Goal: Task Accomplishment & Management: Complete application form

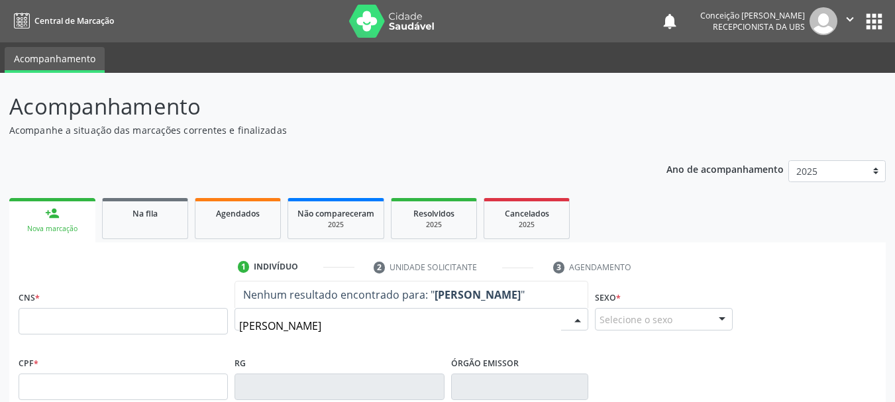
type input "[PERSON_NAME]"
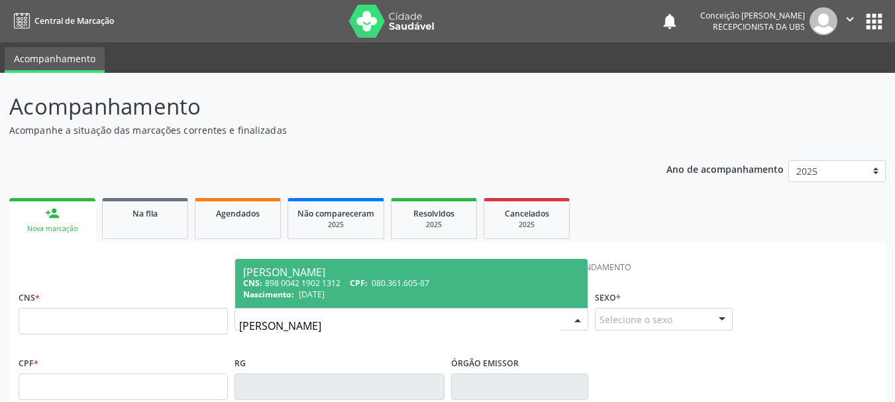
click at [348, 290] on div "Nascimento: [DATE]" at bounding box center [411, 294] width 337 height 11
type input "898 0042 1902 1312"
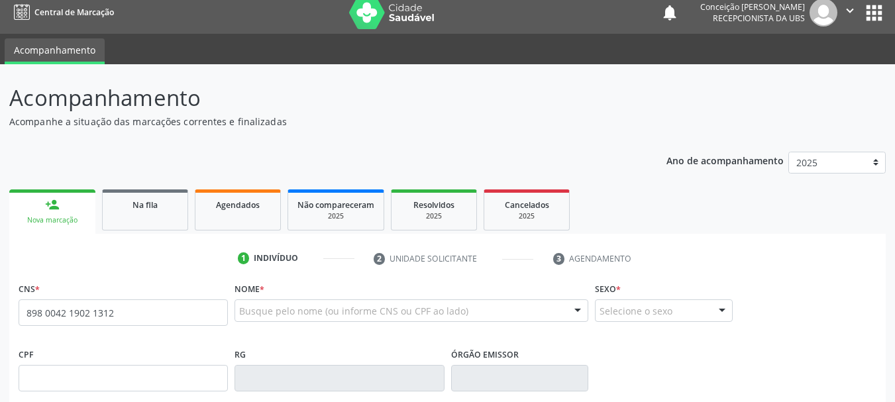
scroll to position [316, 0]
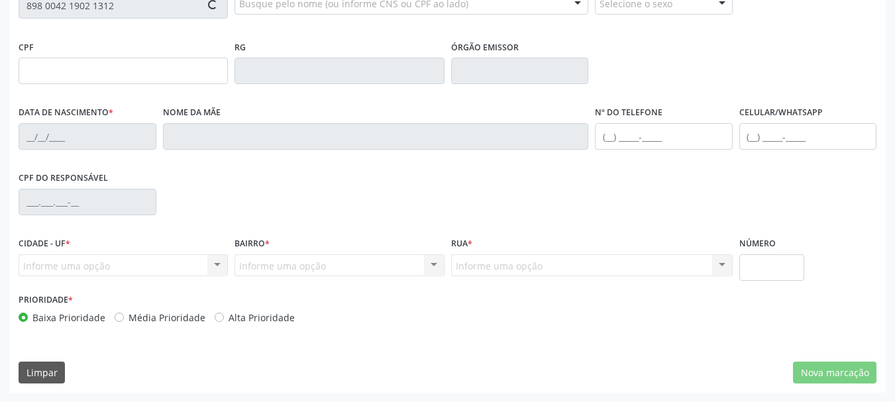
type input "080.361.605-87"
type input "[DATE]"
type input "[PERSON_NAME]"
type input "[PHONE_NUMBER]"
type input "S/N"
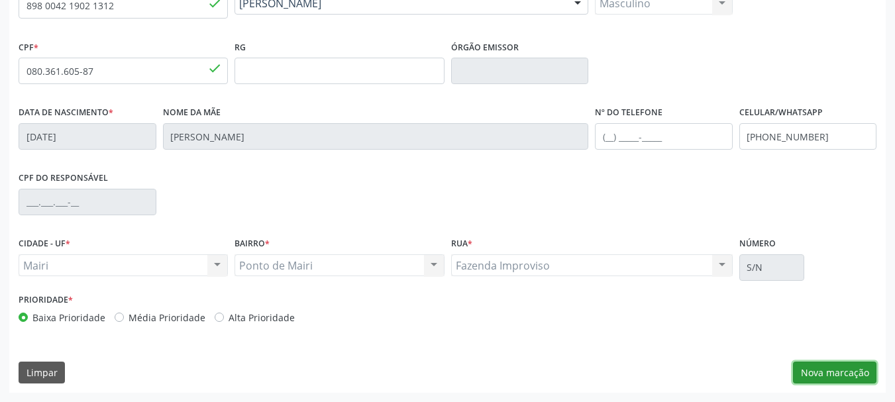
click at [814, 367] on button "Nova marcação" at bounding box center [834, 373] width 83 height 23
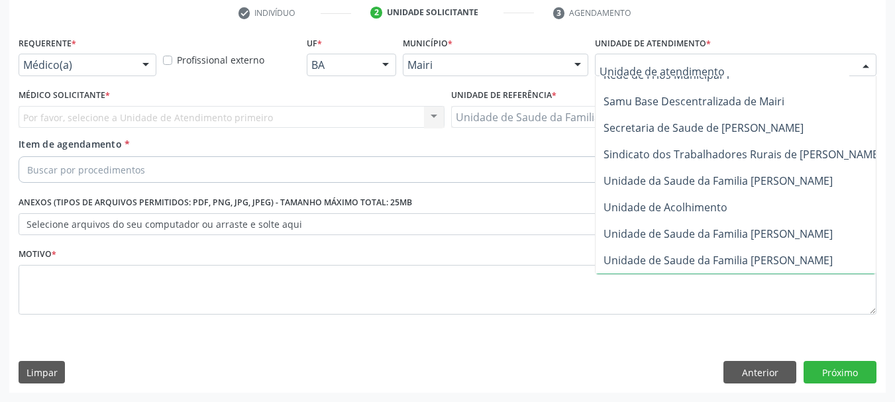
scroll to position [978, 0]
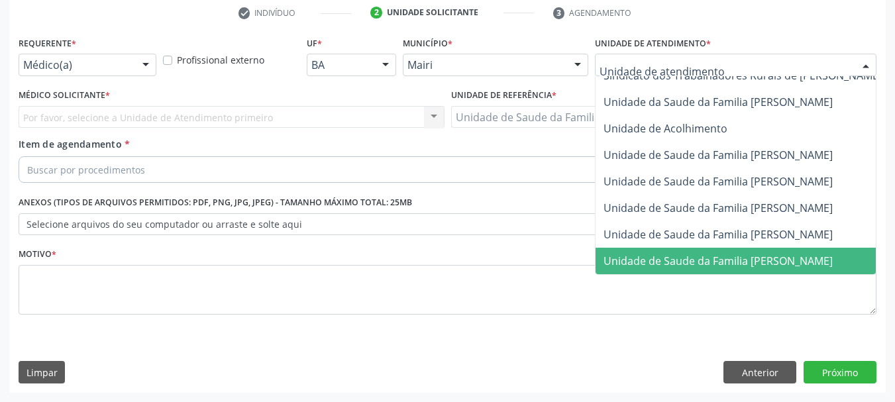
click at [770, 254] on span "Unidade de Saude da Familia [PERSON_NAME]" at bounding box center [718, 261] width 229 height 15
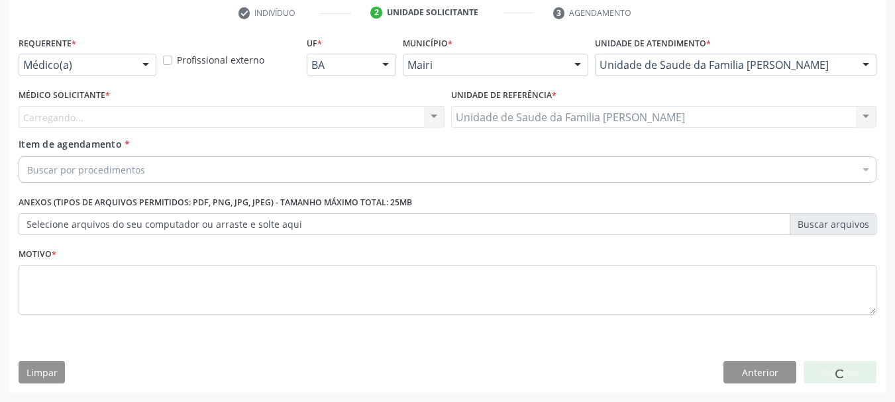
click at [406, 115] on div "Carregando... Nenhum resultado encontrado para: " " Não há nenhuma opção para s…" at bounding box center [232, 117] width 426 height 23
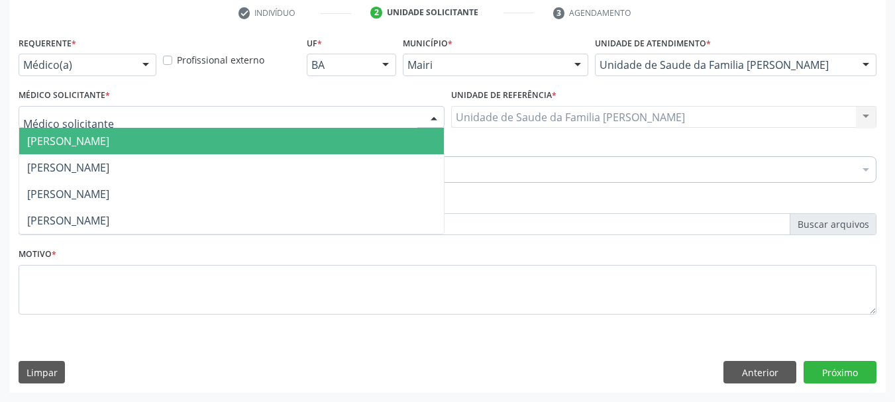
click at [437, 119] on div at bounding box center [434, 118] width 20 height 23
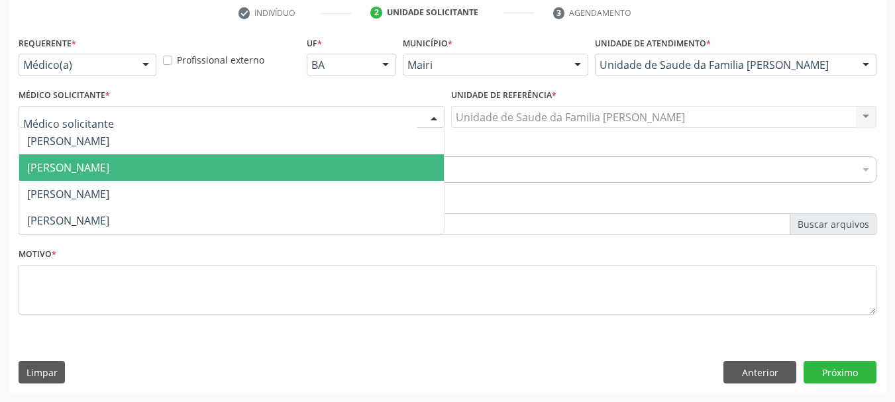
click at [338, 170] on span "[PERSON_NAME]" at bounding box center [231, 167] width 425 height 26
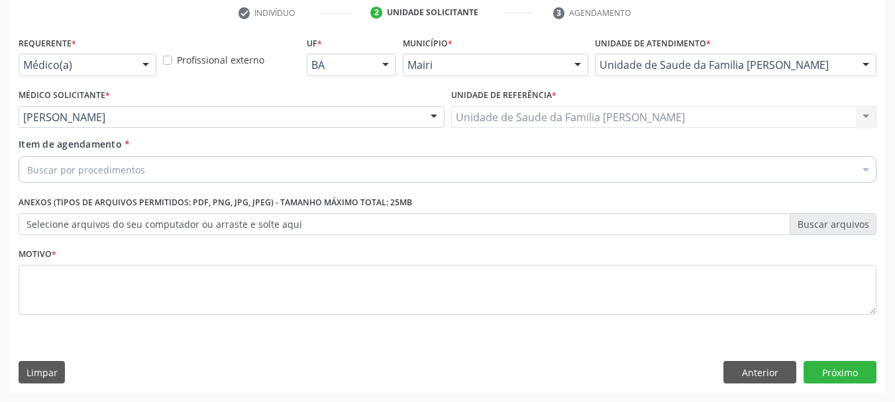
click at [314, 168] on div "Buscar por procedimentos" at bounding box center [448, 169] width 858 height 26
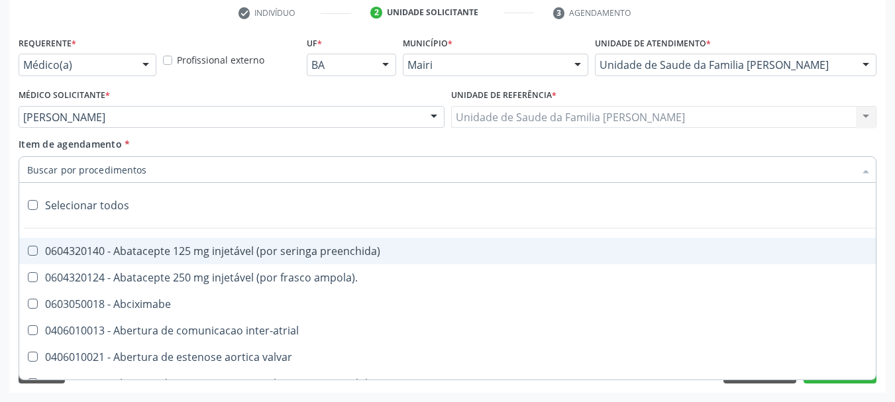
type input "#"
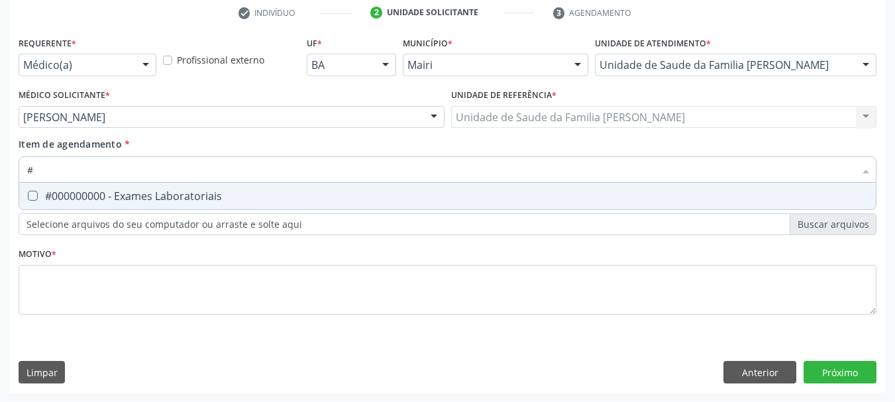
click at [273, 205] on span "#000000000 - Exames Laboratoriais" at bounding box center [447, 196] width 857 height 26
checkbox Laboratoriais "true"
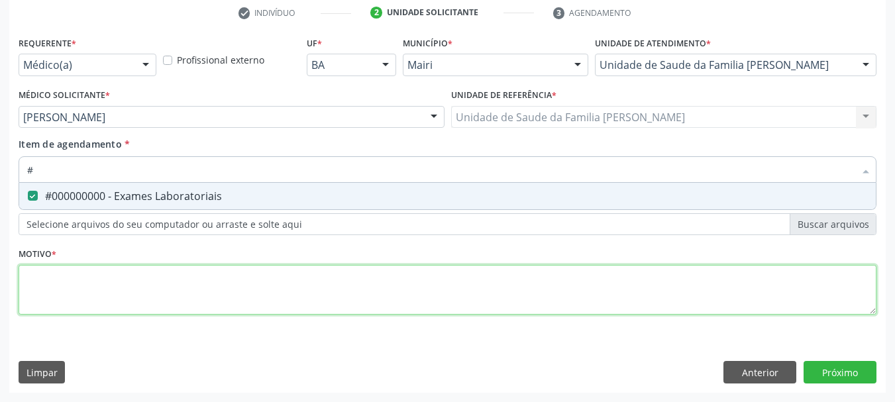
click at [249, 279] on div "Requerente * Médico(a) Médico(a) Enfermeiro(a) Paciente Nenhum resultado encont…" at bounding box center [448, 183] width 858 height 300
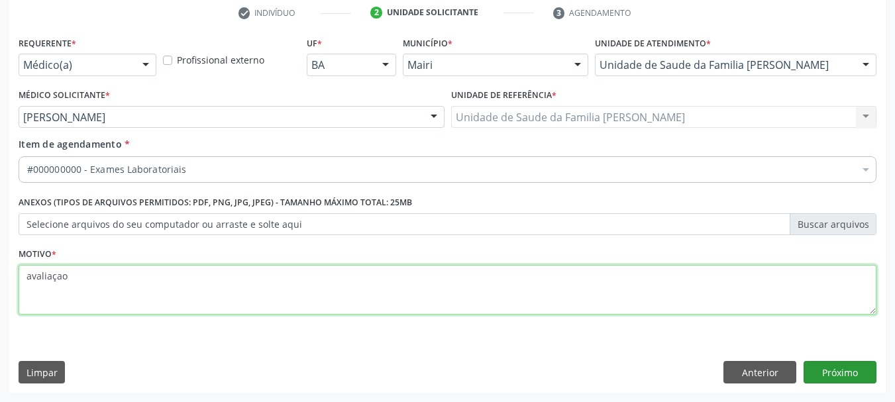
type textarea "avaliaçao"
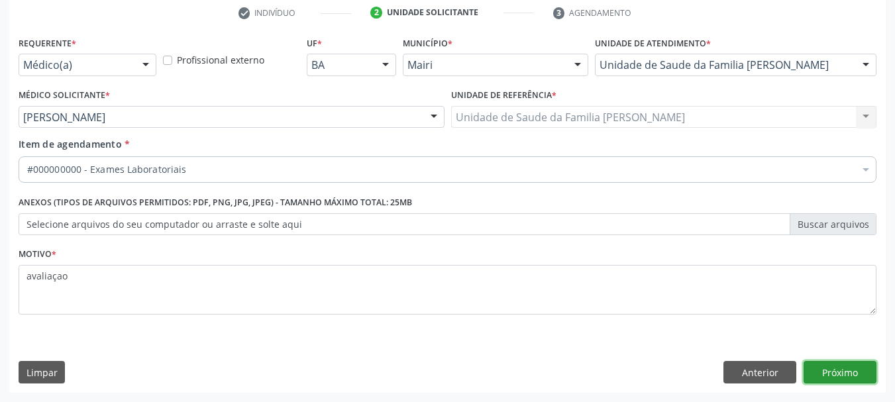
click at [831, 372] on button "Próximo" at bounding box center [840, 372] width 73 height 23
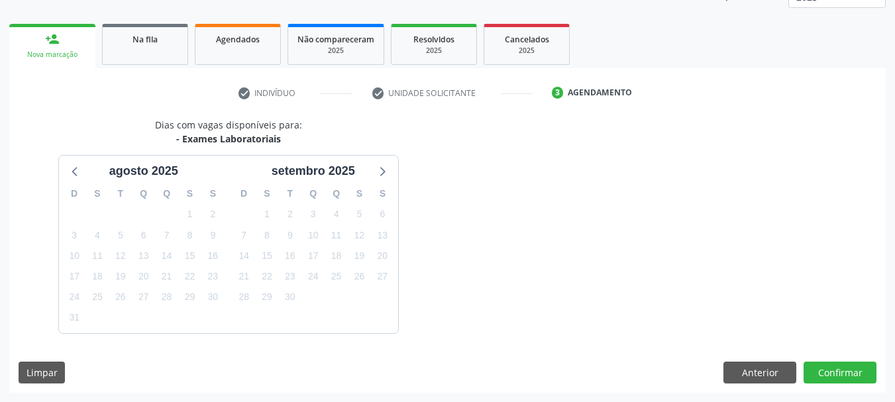
scroll to position [213, 0]
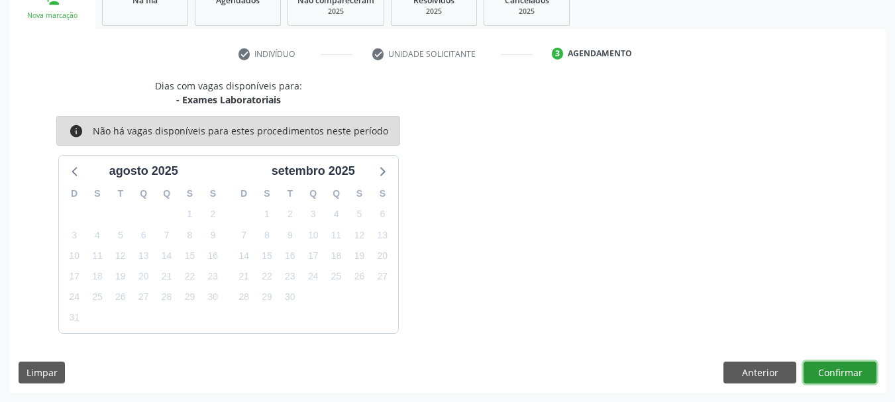
click at [831, 372] on button "Confirmar" at bounding box center [840, 373] width 73 height 23
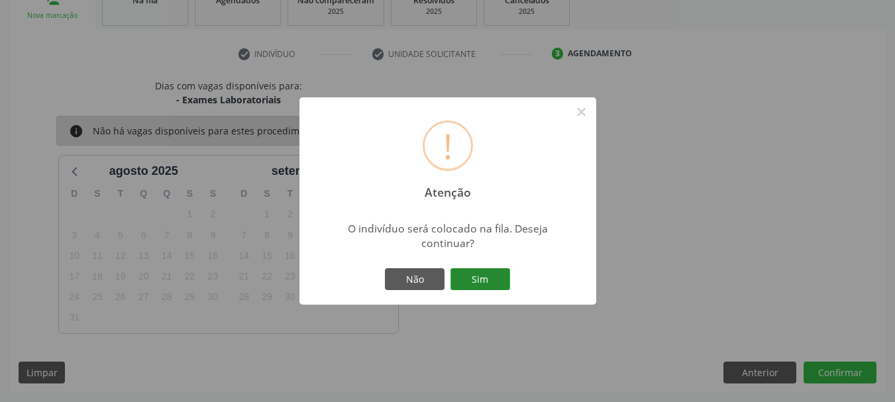
click at [500, 279] on button "Sim" at bounding box center [480, 279] width 60 height 23
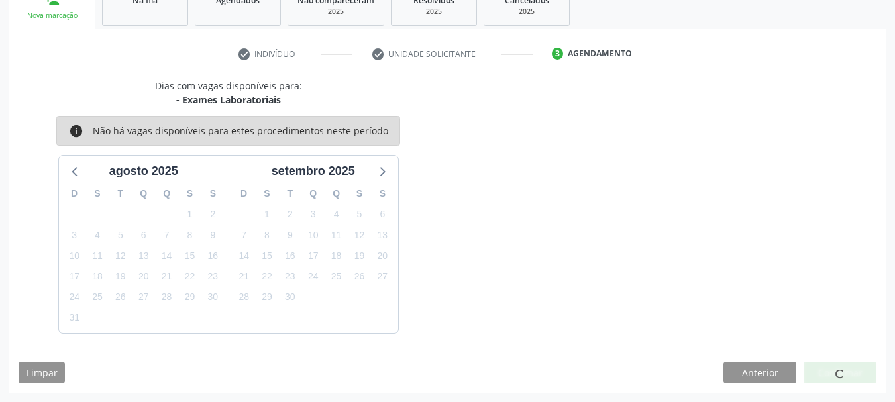
scroll to position [35, 0]
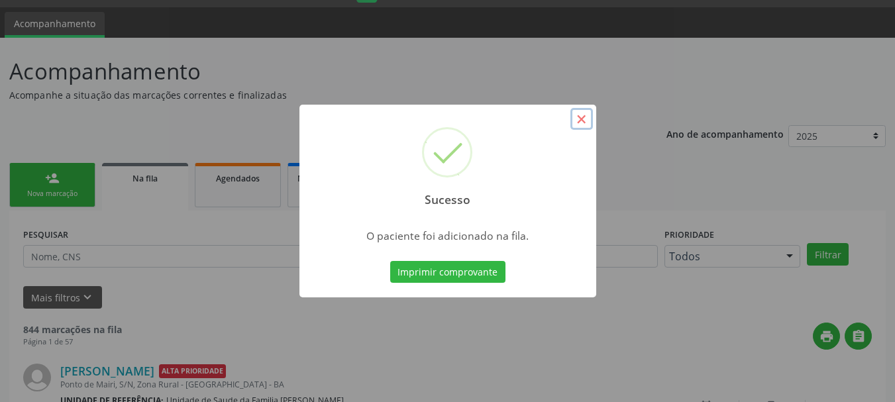
click at [583, 123] on button "×" at bounding box center [581, 119] width 23 height 23
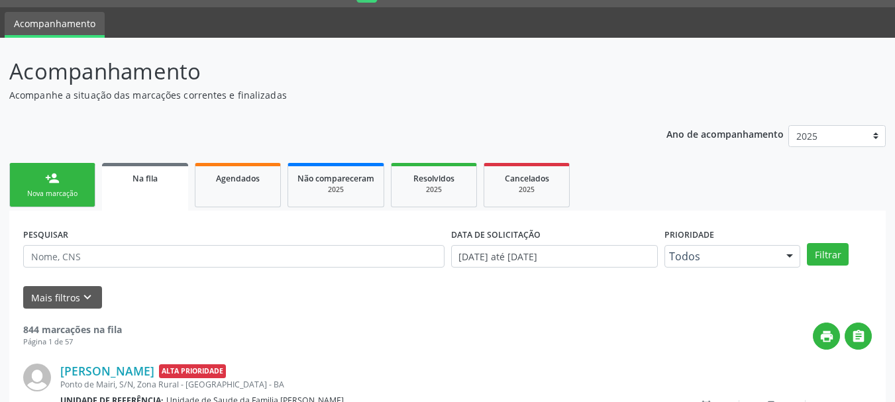
click at [64, 195] on div "Nova marcação" at bounding box center [52, 194] width 66 height 10
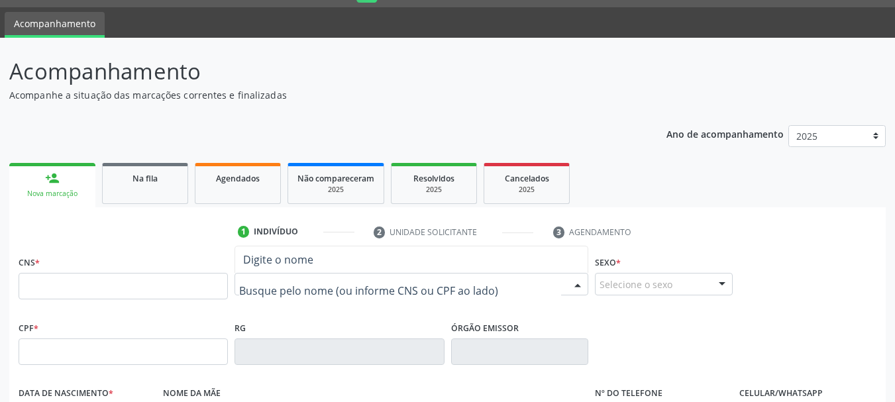
click at [326, 288] on input "text" at bounding box center [400, 291] width 322 height 26
click at [301, 295] on input "text" at bounding box center [400, 291] width 322 height 26
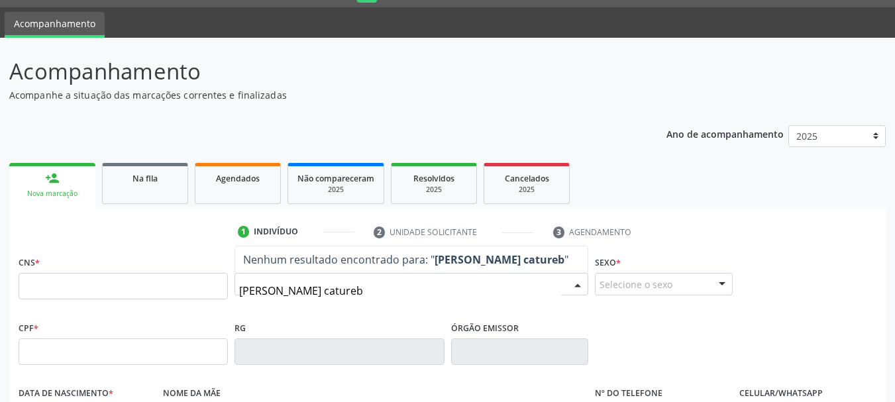
type input "[PERSON_NAME]"
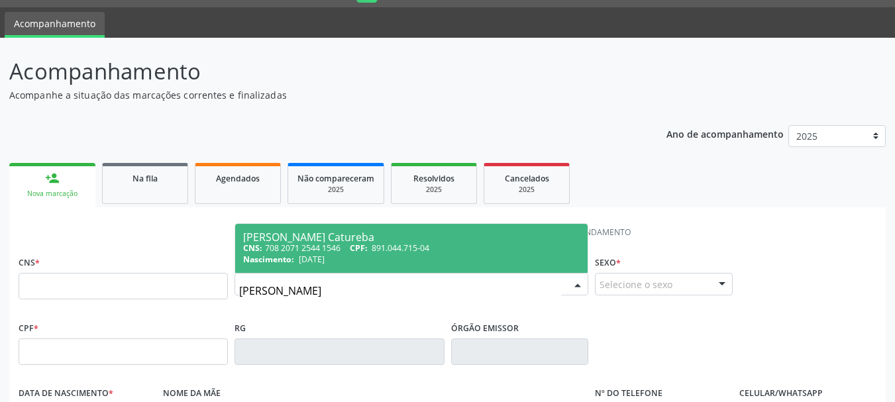
click at [418, 241] on div "[PERSON_NAME] Catureba" at bounding box center [411, 237] width 337 height 11
type input "708 2071 2544 1546"
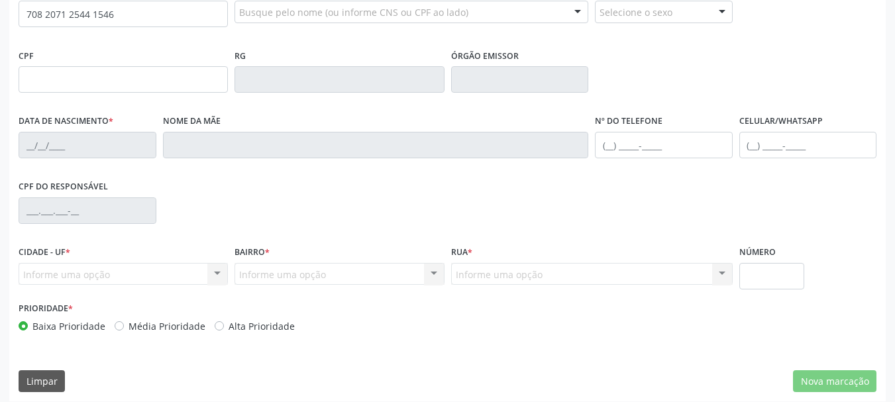
scroll to position [316, 0]
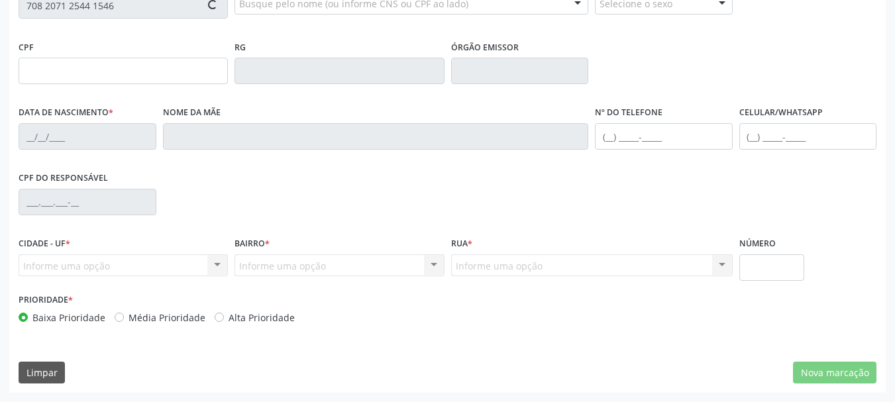
type input "891.044.715-04"
type input "[DATE]"
type input "[PERSON_NAME]"
type input "[PHONE_NUMBER]"
type input "012.009.265-44"
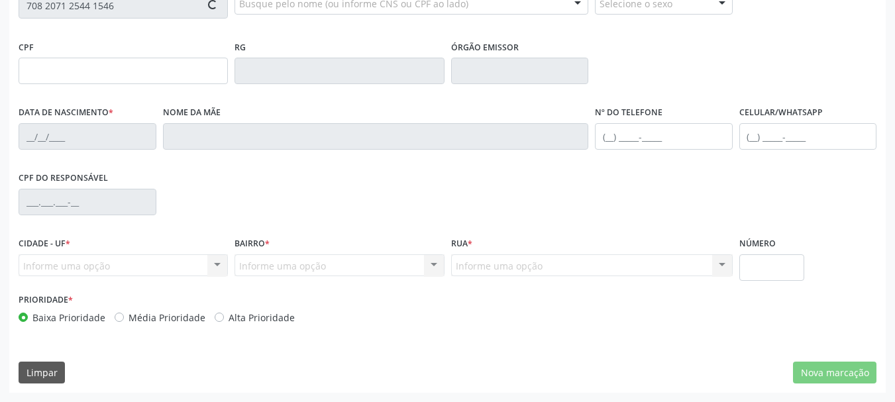
type input "S/N"
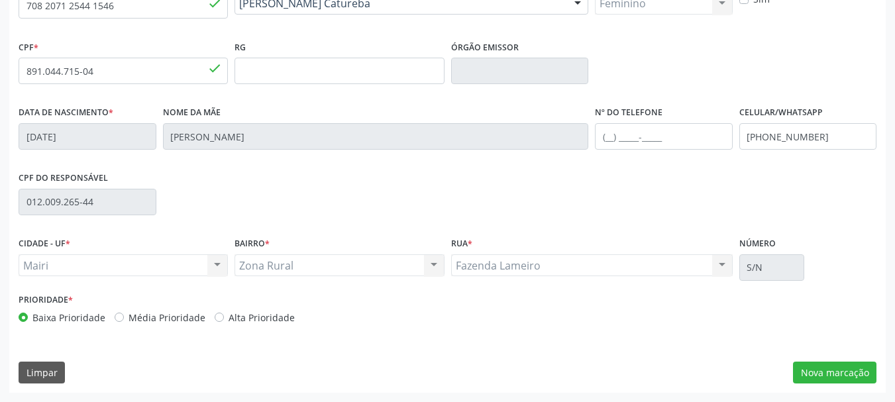
click at [211, 317] on div "Baixa Prioridade Média Prioridade Alta Prioridade" at bounding box center [232, 318] width 426 height 14
click at [229, 315] on label "Alta Prioridade" at bounding box center [262, 318] width 66 height 14
click at [215, 315] on input "Alta Prioridade" at bounding box center [219, 317] width 9 height 12
radio input "true"
click at [821, 367] on button "Nova marcação" at bounding box center [834, 373] width 83 height 23
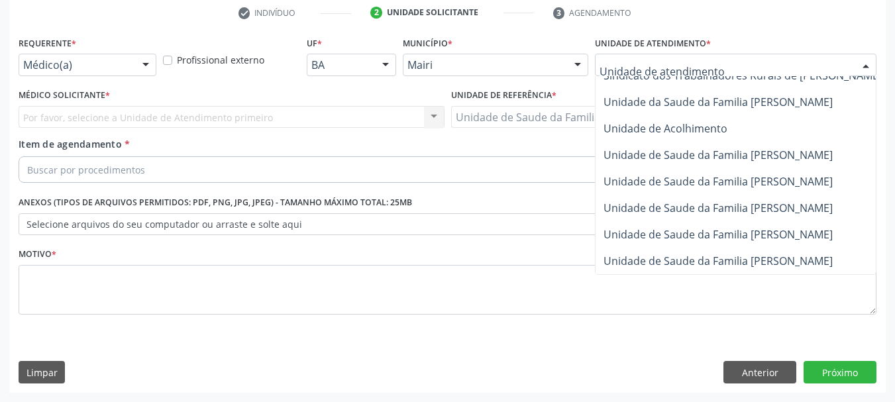
scroll to position [978, 0]
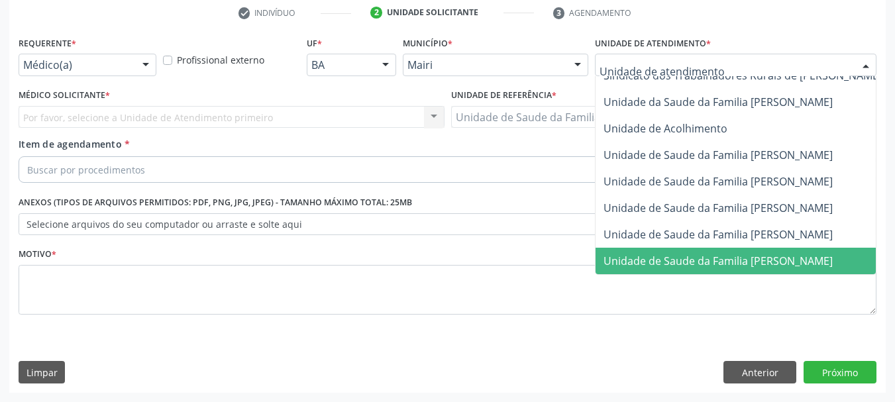
click at [817, 254] on span "Unidade de Saude da Familia [PERSON_NAME]" at bounding box center [718, 261] width 229 height 15
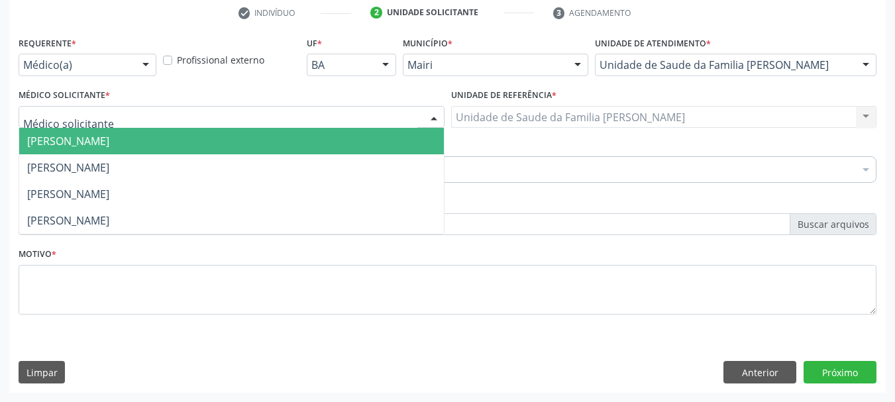
click at [427, 117] on div at bounding box center [434, 118] width 20 height 23
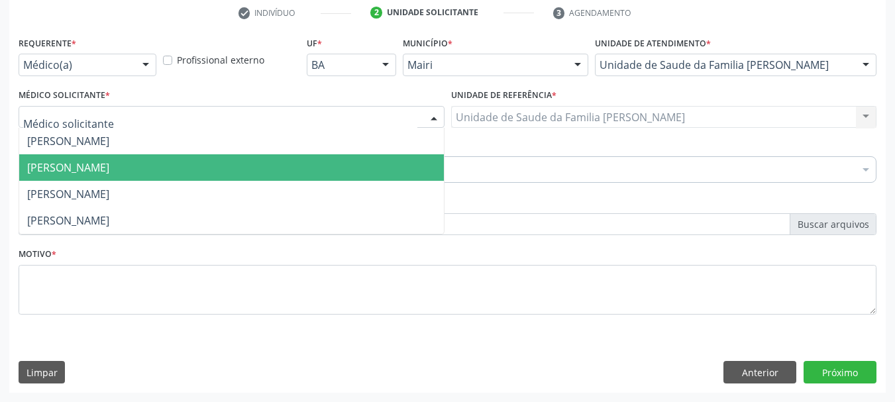
click at [319, 166] on span "[PERSON_NAME]" at bounding box center [231, 167] width 425 height 26
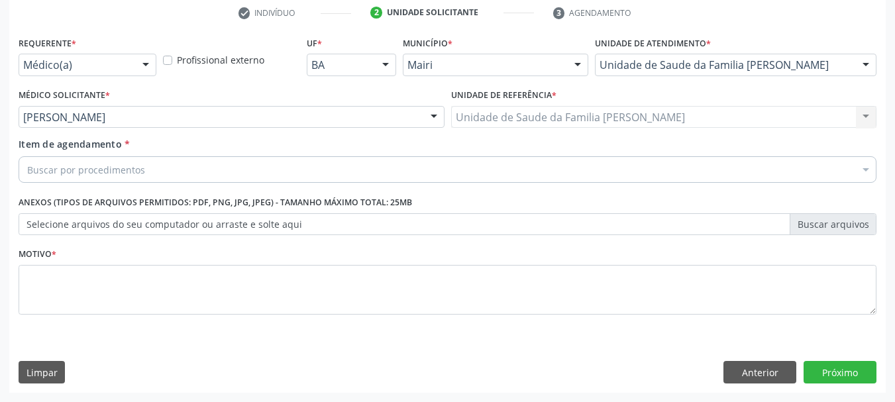
click at [256, 227] on label "Selecione arquivos do seu computador ou arraste e solte aqui" at bounding box center [448, 224] width 858 height 23
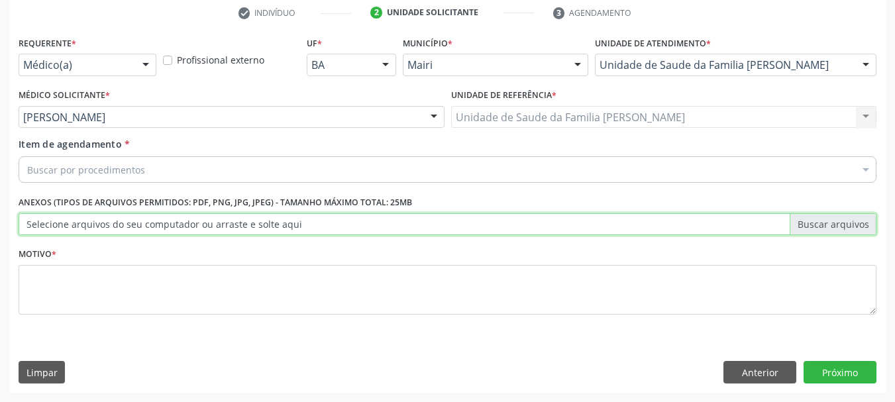
click at [256, 227] on input "Selecione arquivos do seu computador ou arraste e solte aqui" at bounding box center [448, 224] width 858 height 23
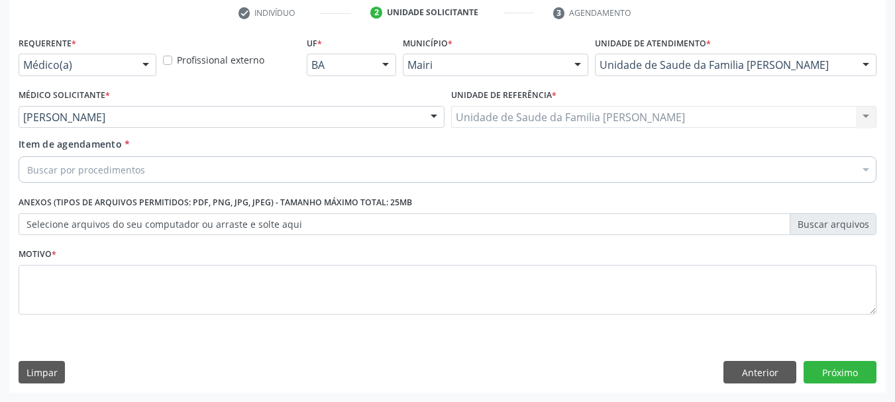
click at [282, 162] on div "Buscar por procedimentos" at bounding box center [448, 169] width 858 height 26
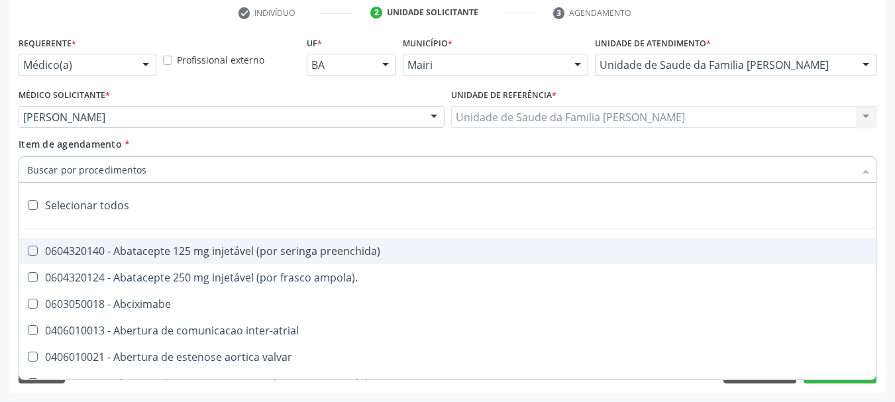
click at [282, 172] on input "Item de agendamento *" at bounding box center [440, 169] width 827 height 26
type input "#"
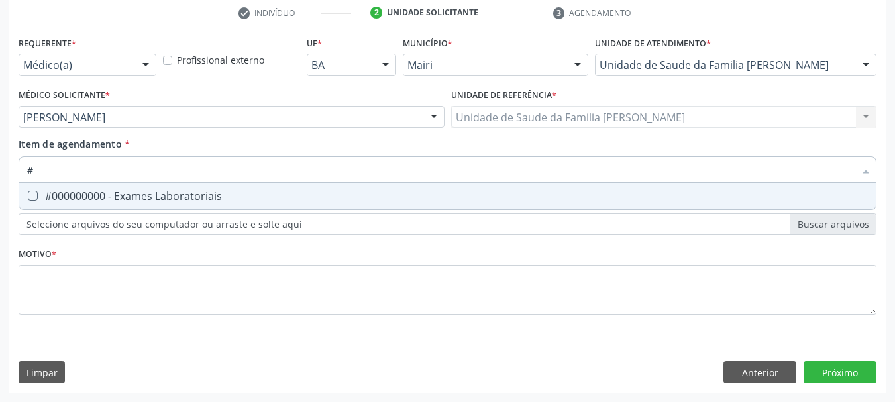
click at [232, 193] on div "#000000000 - Exames Laboratoriais" at bounding box center [447, 196] width 841 height 11
checkbox Laboratoriais "true"
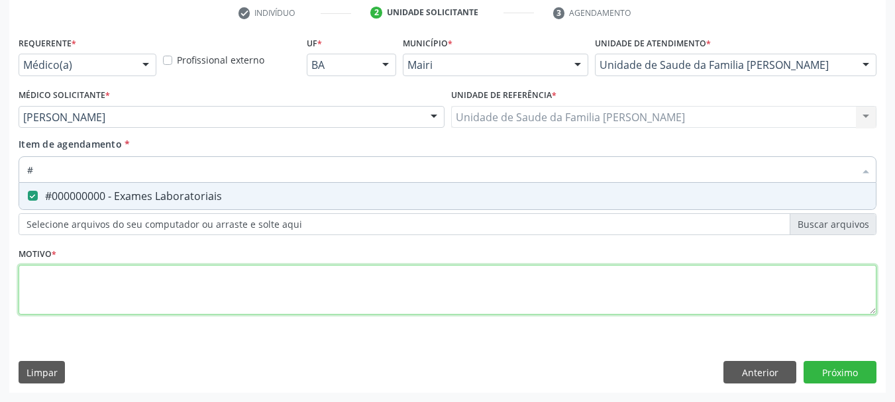
click at [191, 303] on div "Requerente * Médico(a) Médico(a) Enfermeiro(a) Paciente Nenhum resultado encont…" at bounding box center [448, 183] width 858 height 300
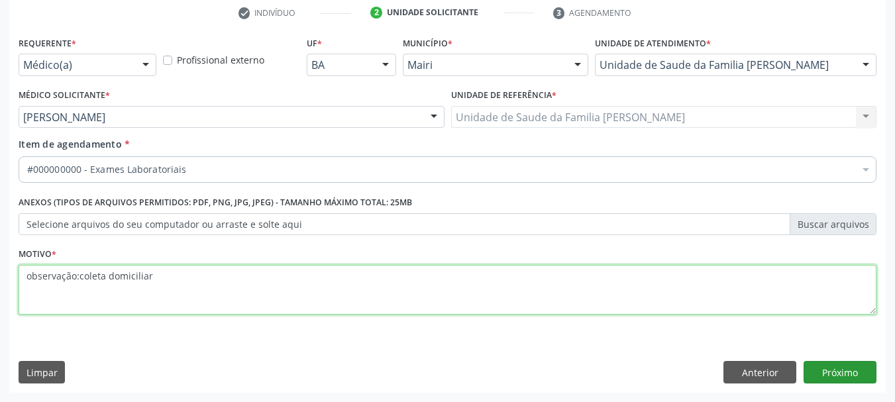
type textarea "observação:coleta domiciliar"
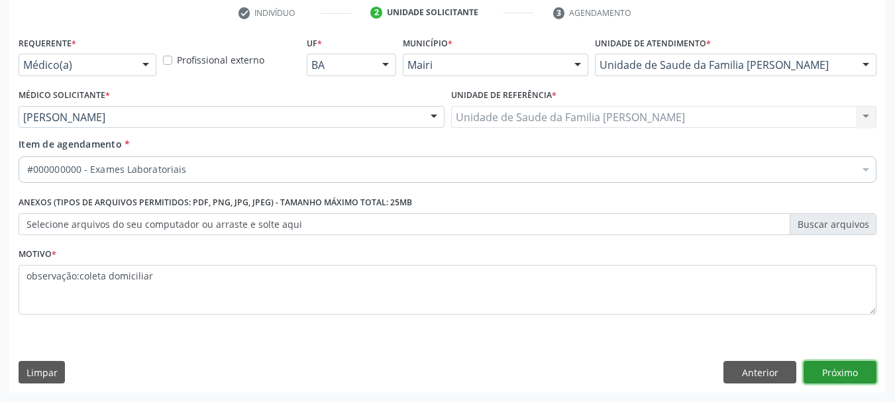
click at [817, 380] on button "Próximo" at bounding box center [840, 372] width 73 height 23
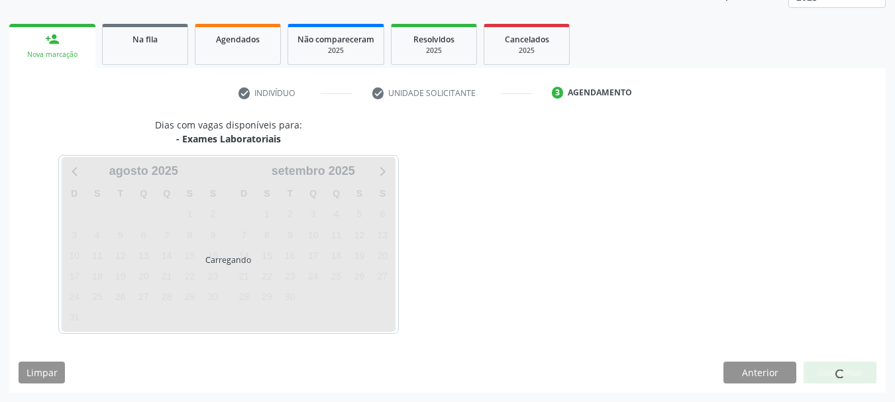
scroll to position [213, 0]
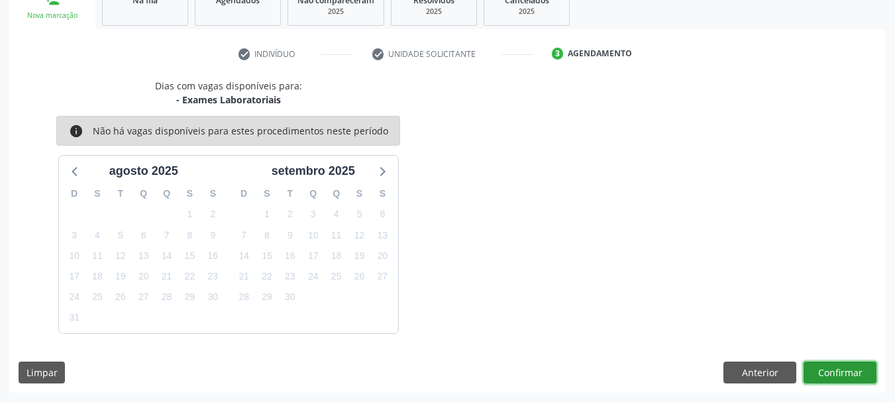
click at [830, 376] on button "Confirmar" at bounding box center [840, 373] width 73 height 23
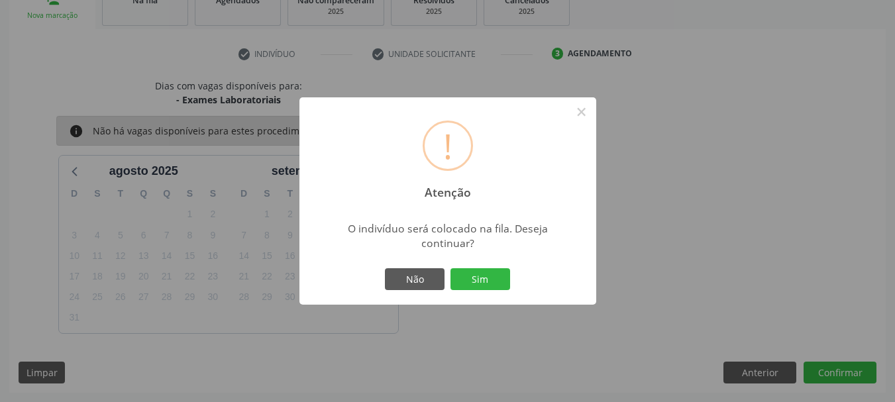
drag, startPoint x: 493, startPoint y: 283, endPoint x: 488, endPoint y: 275, distance: 9.6
click at [493, 282] on button "Sim" at bounding box center [480, 279] width 60 height 23
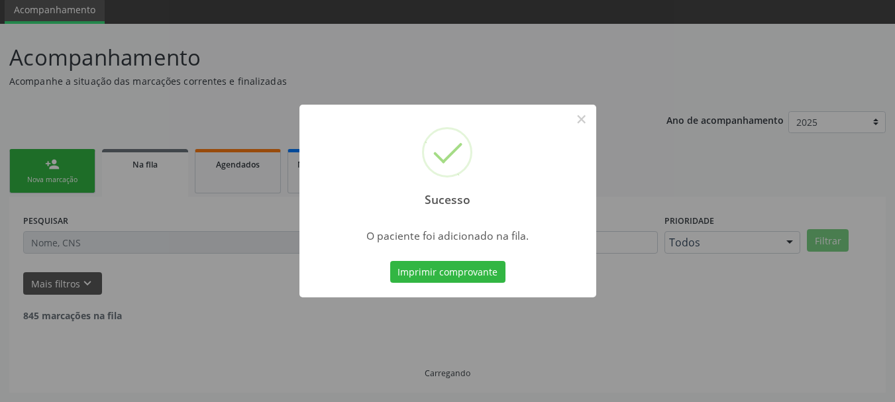
scroll to position [35, 0]
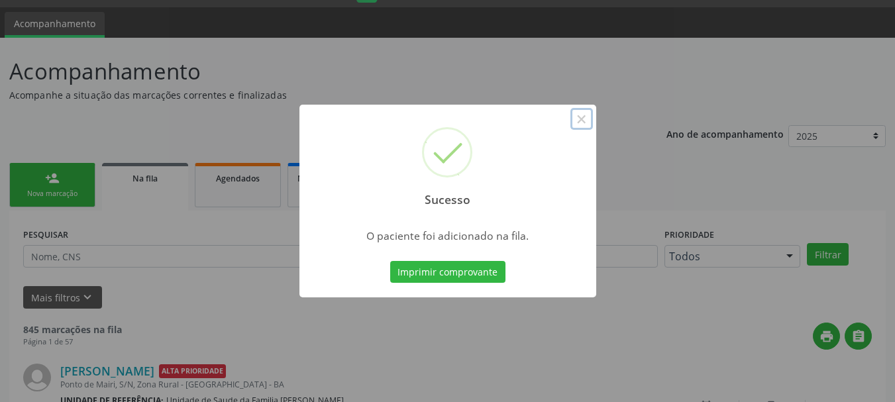
drag, startPoint x: 586, startPoint y: 119, endPoint x: 383, endPoint y: 154, distance: 206.4
click at [586, 119] on button "×" at bounding box center [581, 119] width 23 height 23
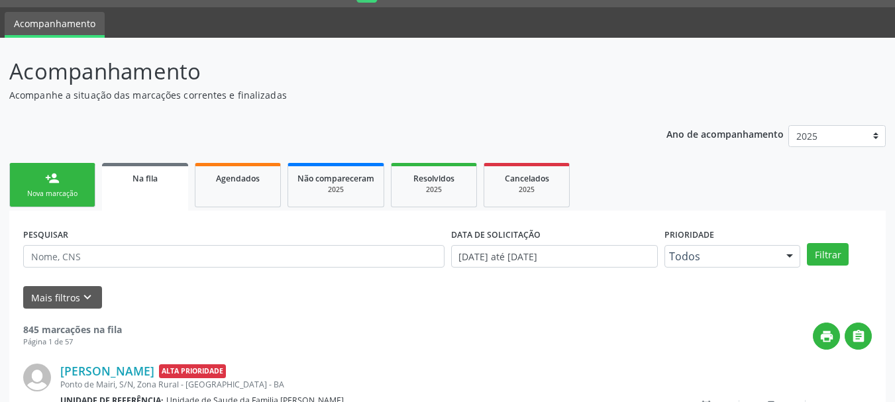
click at [72, 195] on div "Nova marcação" at bounding box center [52, 194] width 66 height 10
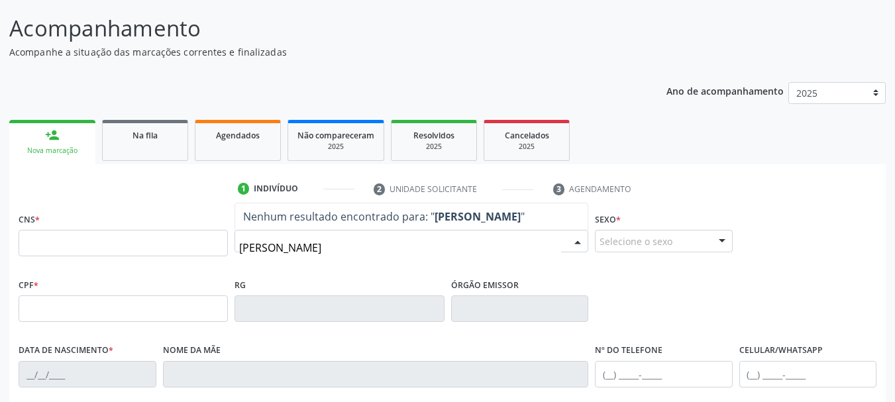
scroll to position [101, 0]
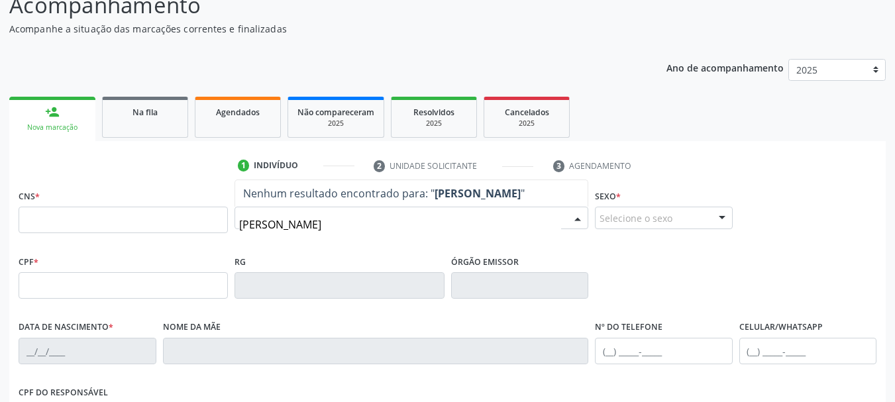
click at [353, 229] on input "[PERSON_NAME]" at bounding box center [400, 224] width 322 height 26
type input "[PERSON_NAME]"
click at [371, 229] on input "[PERSON_NAME]" at bounding box center [400, 224] width 322 height 26
drag, startPoint x: 370, startPoint y: 226, endPoint x: 240, endPoint y: 231, distance: 130.0
click at [240, 231] on input "[PERSON_NAME]" at bounding box center [400, 224] width 322 height 26
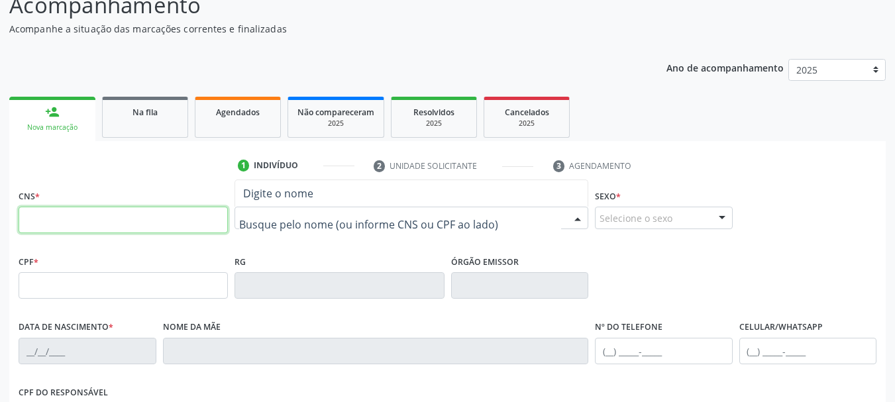
click at [187, 219] on input "text" at bounding box center [123, 220] width 209 height 26
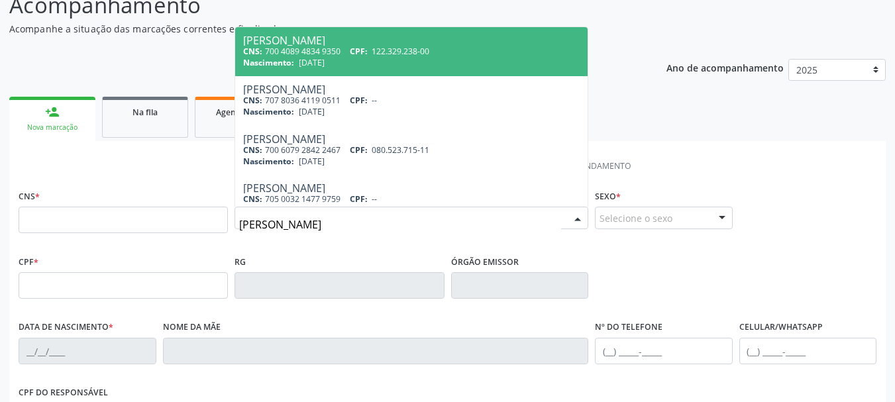
type input "[PERSON_NAME] IN"
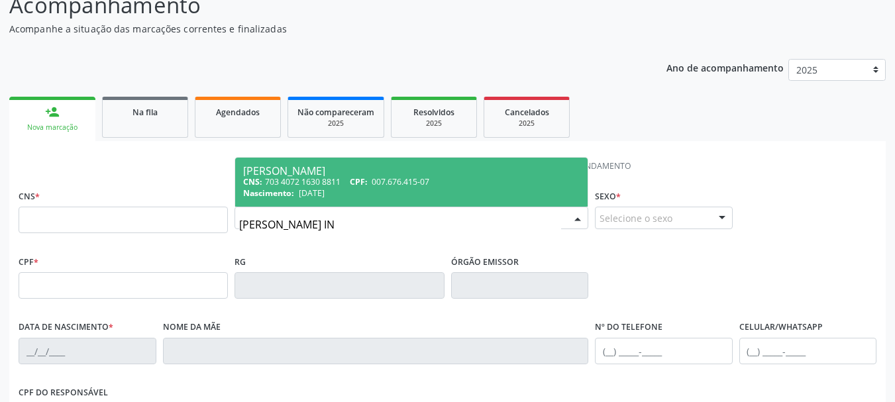
click at [377, 160] on span "[PERSON_NAME] CNS: 703 4072 1630 8811 CPF: 007.676.415-07 Nascimento: [DATE]" at bounding box center [411, 182] width 352 height 49
type input "703 4072 1630 8811"
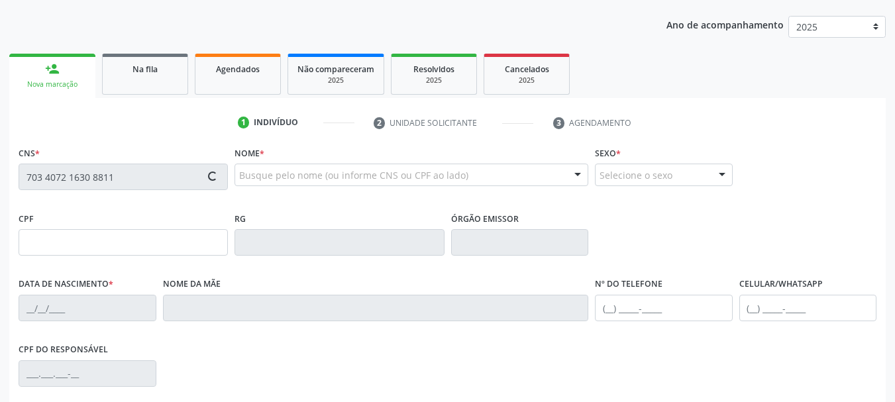
type input "007.676.415-07"
type input "[DATE]"
type input "[PERSON_NAME] de [PERSON_NAME]"
type input "[PHONE_NUMBER]"
type input "012.009.265-44"
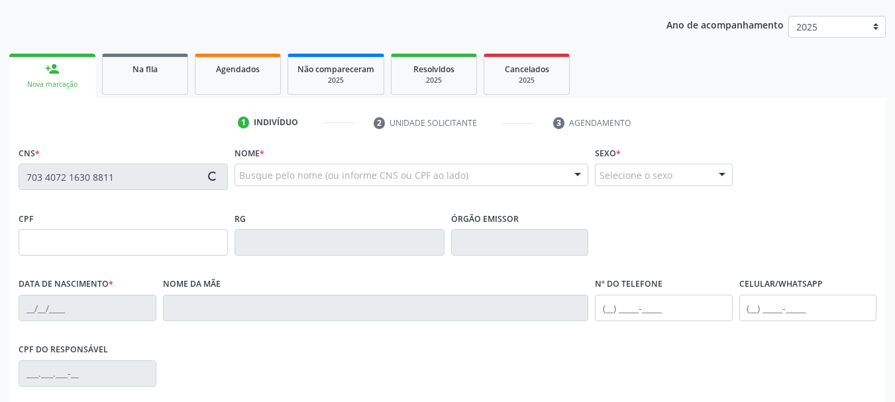
type input "S/N"
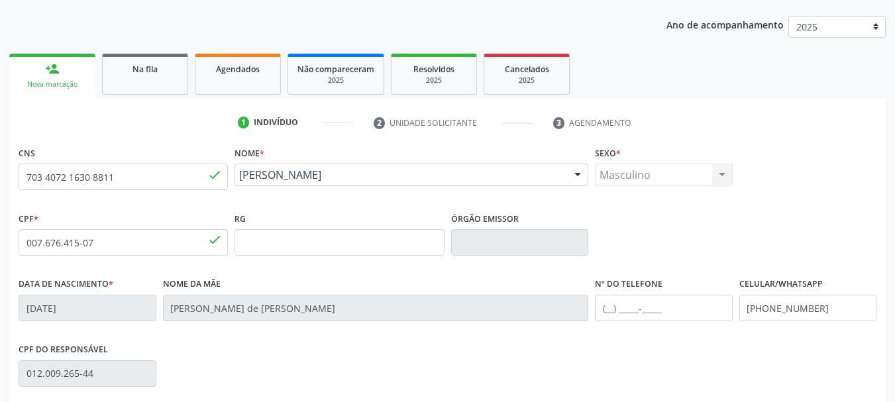
scroll to position [316, 0]
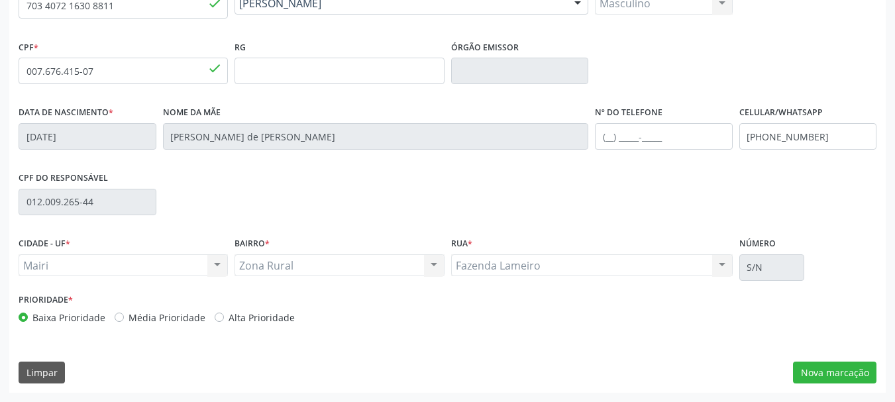
click at [229, 315] on label "Alta Prioridade" at bounding box center [262, 318] width 66 height 14
click at [215, 315] on input "Alta Prioridade" at bounding box center [219, 317] width 9 height 12
radio input "true"
click at [810, 380] on button "Nova marcação" at bounding box center [834, 373] width 83 height 23
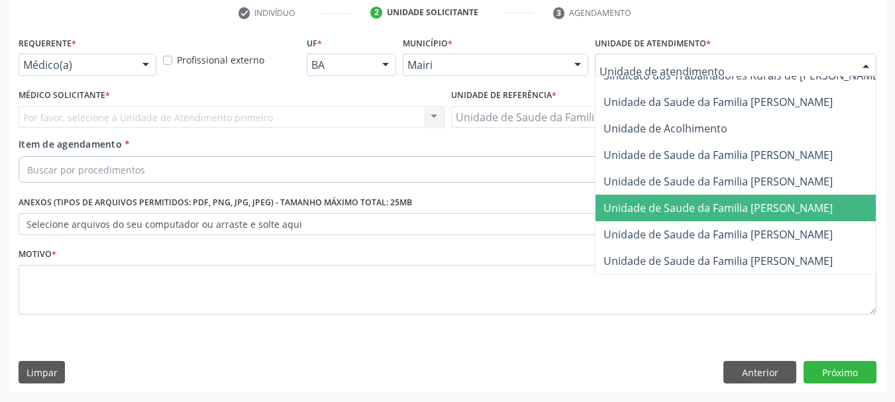
scroll to position [978, 0]
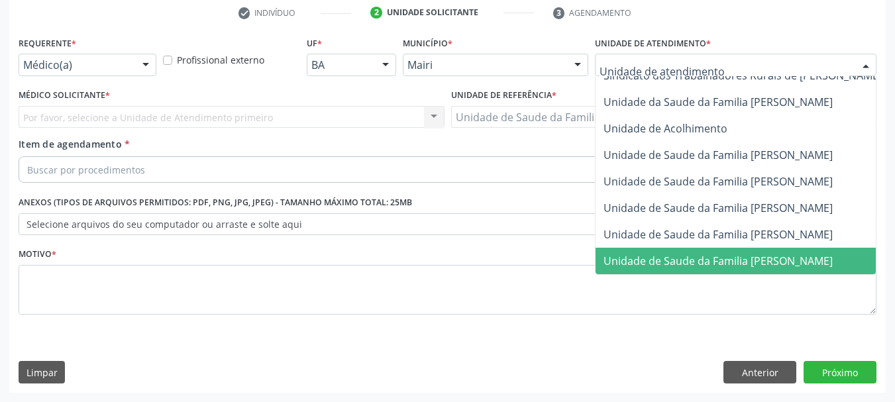
click at [798, 254] on span "Unidade de Saude da Familia [PERSON_NAME]" at bounding box center [718, 261] width 229 height 15
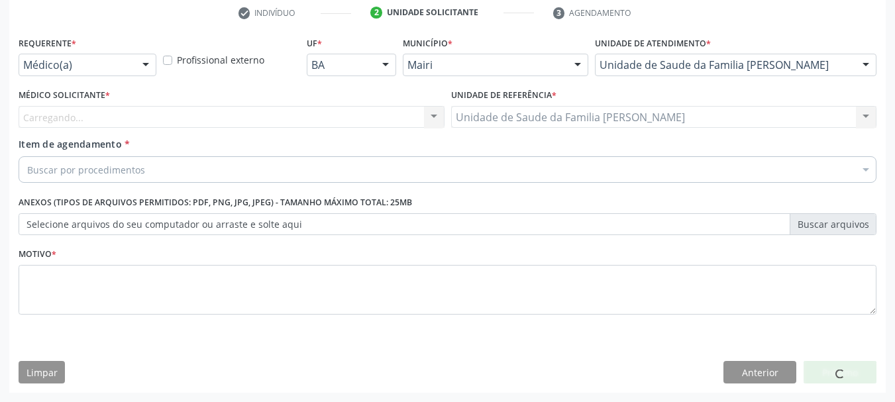
click at [362, 172] on div "Buscar por procedimentos" at bounding box center [448, 169] width 858 height 26
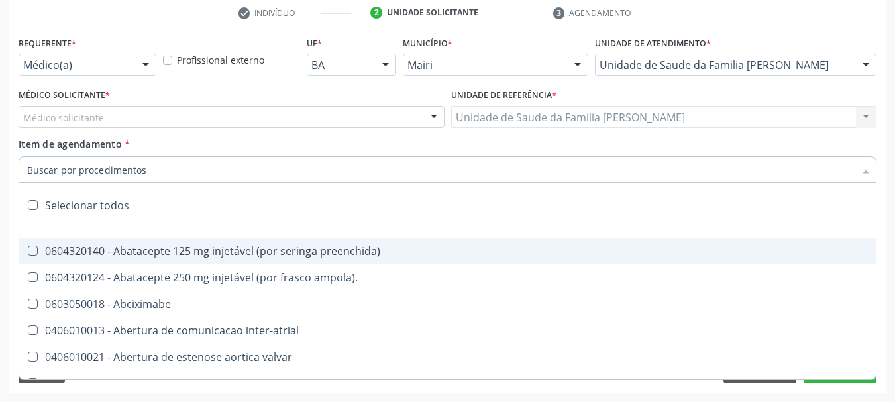
type input "#"
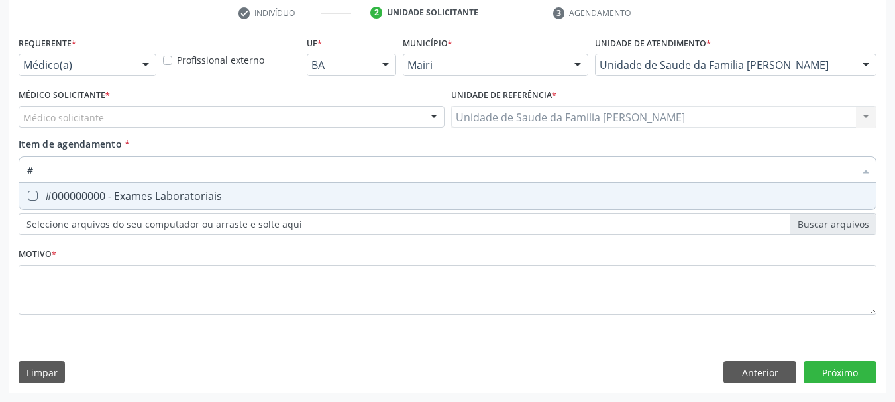
click at [368, 194] on div "#000000000 - Exames Laboratoriais" at bounding box center [447, 196] width 841 height 11
checkbox Laboratoriais "true"
click at [311, 127] on div "Médico solicitante" at bounding box center [232, 117] width 426 height 23
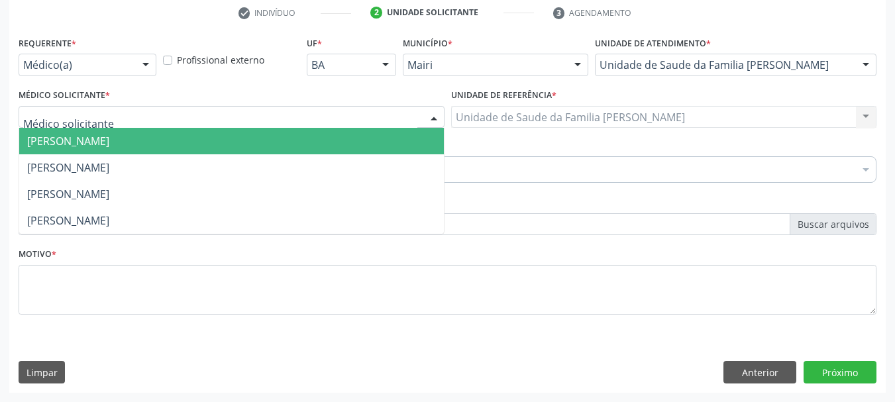
click at [312, 117] on input "text" at bounding box center [220, 124] width 394 height 26
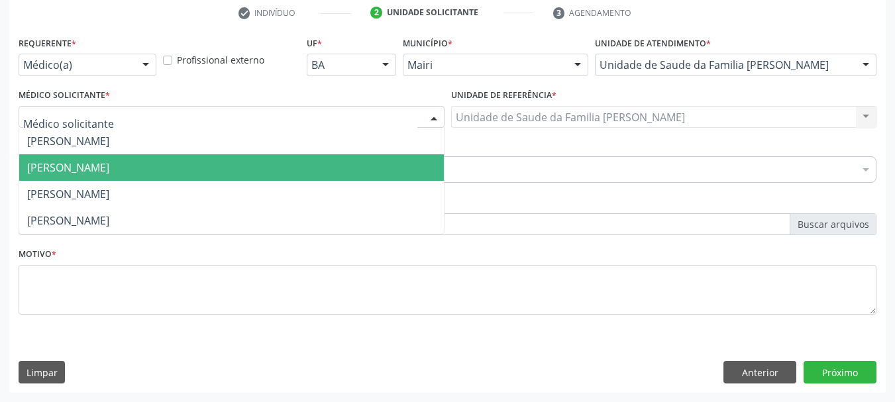
click at [305, 161] on span "[PERSON_NAME]" at bounding box center [231, 167] width 425 height 26
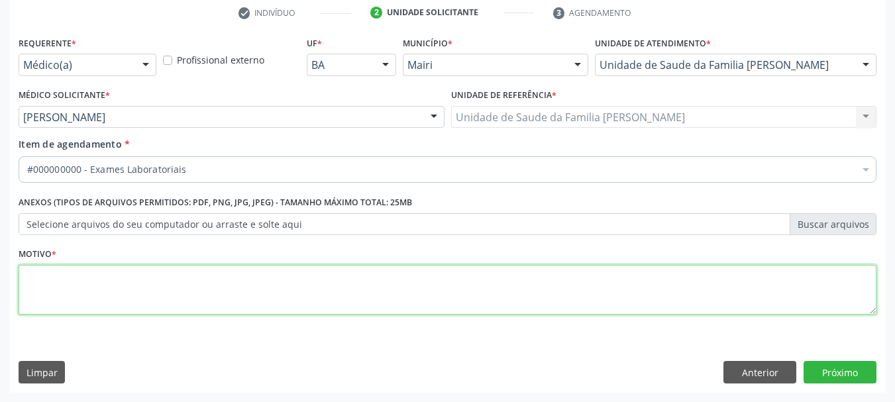
click at [304, 276] on textarea at bounding box center [448, 290] width 858 height 50
type textarea "C"
type textarea "OBS: COLETA DOMICILIAR"
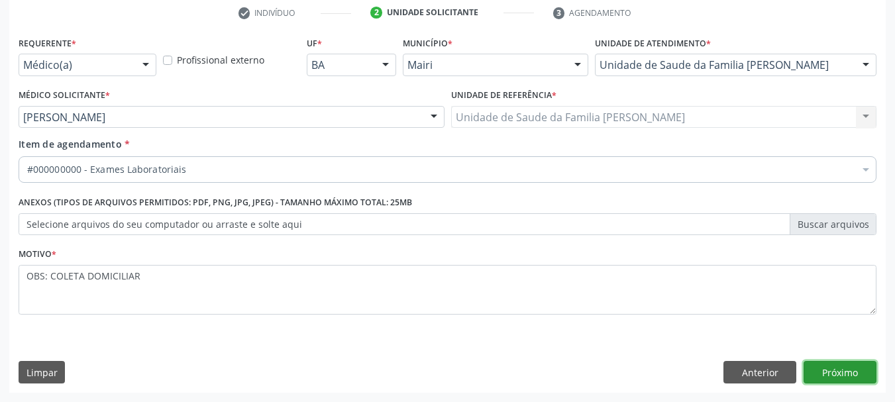
click at [829, 370] on button "Próximo" at bounding box center [840, 372] width 73 height 23
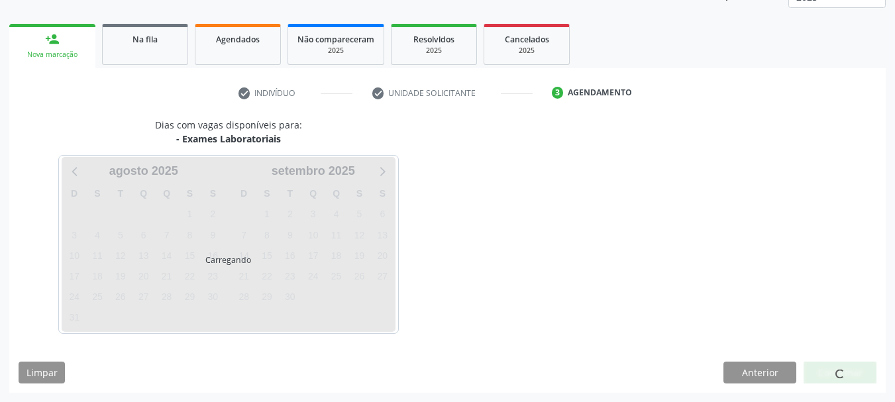
scroll to position [213, 0]
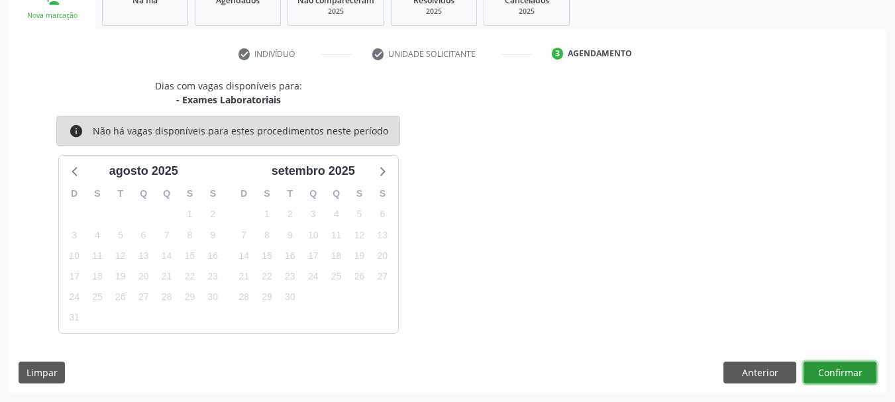
click at [823, 372] on button "Confirmar" at bounding box center [840, 373] width 73 height 23
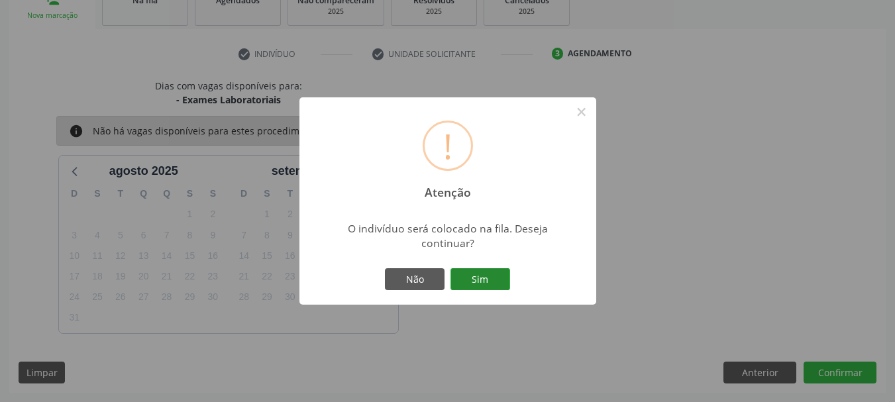
click at [503, 274] on button "Sim" at bounding box center [480, 279] width 60 height 23
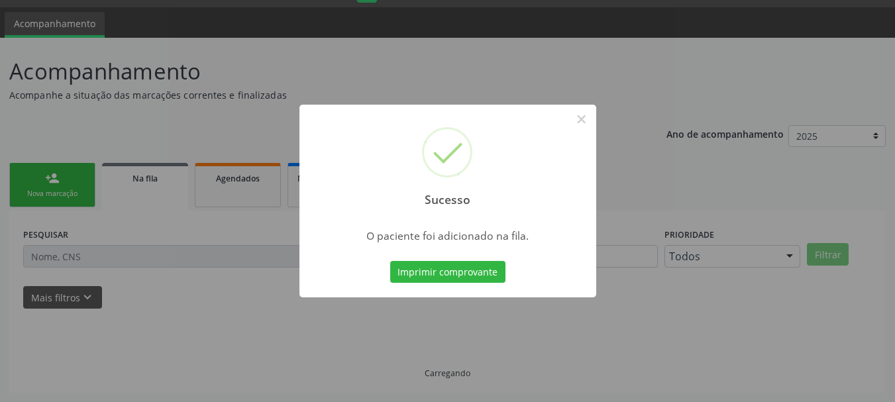
scroll to position [35, 0]
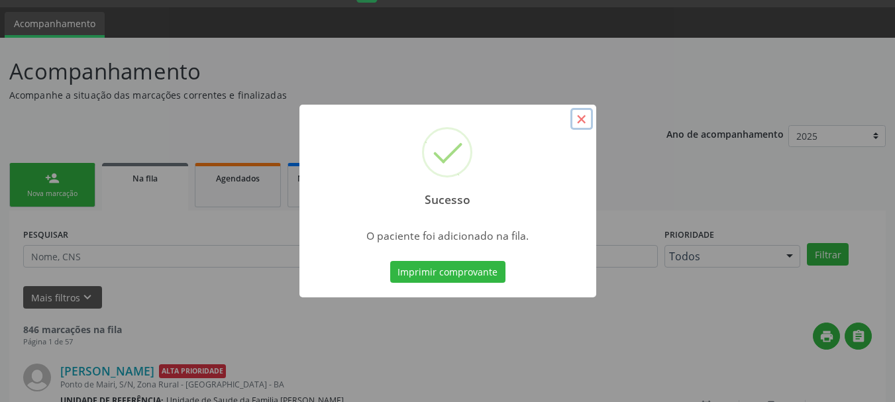
click at [584, 122] on button "×" at bounding box center [581, 119] width 23 height 23
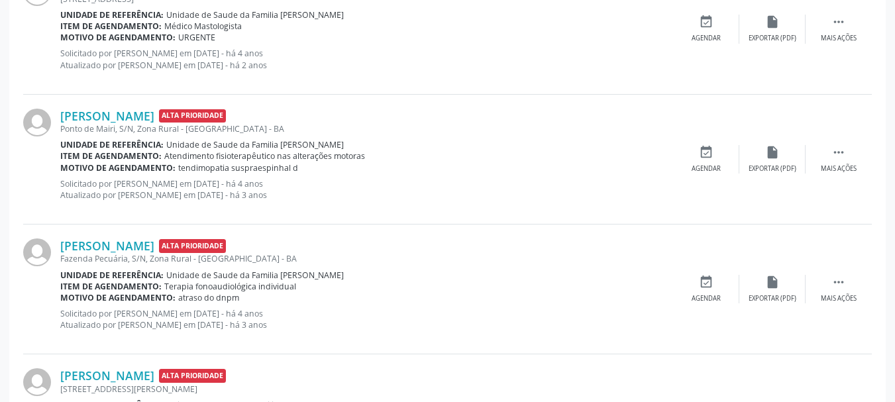
scroll to position [565, 0]
